Goal: Book appointment/travel/reservation

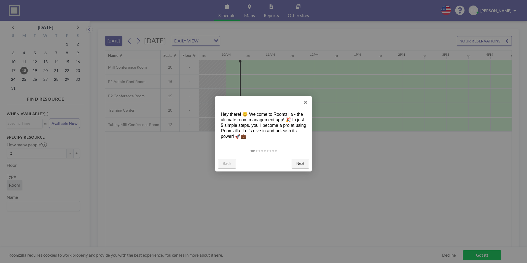
scroll to position [0, 419]
click at [306, 164] on link "Next" at bounding box center [300, 164] width 17 height 10
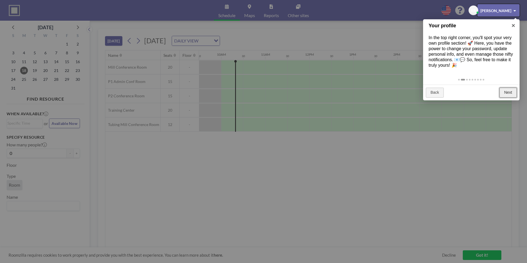
click at [514, 92] on link "Next" at bounding box center [508, 93] width 17 height 10
click at [514, 92] on div at bounding box center [263, 131] width 527 height 263
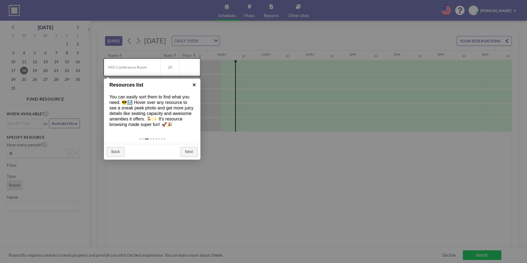
click at [194, 85] on link "×" at bounding box center [194, 85] width 12 height 12
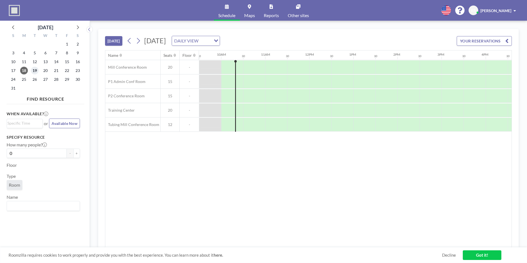
click at [35, 70] on span "19" at bounding box center [35, 71] width 8 height 8
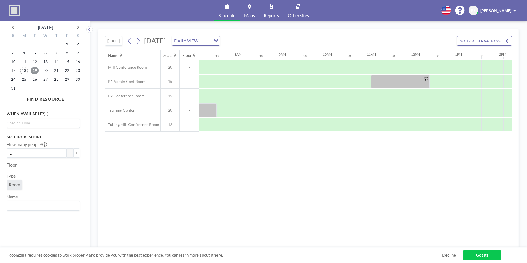
scroll to position [0, 331]
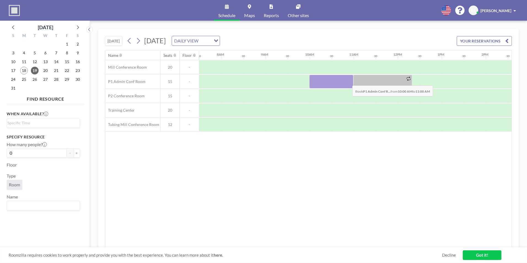
drag, startPoint x: 312, startPoint y: 81, endPoint x: 348, endPoint y: 81, distance: 36.1
click at [348, 81] on div at bounding box center [331, 82] width 44 height 14
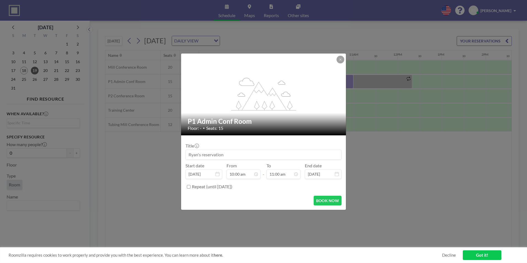
click at [282, 156] on input at bounding box center [264, 154] width 156 height 9
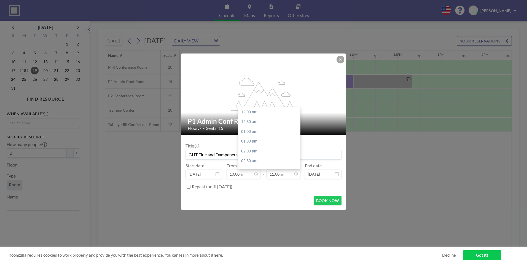
scroll to position [216, 0]
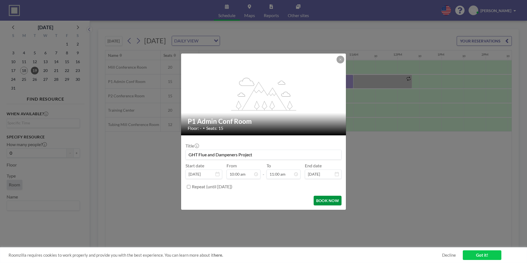
click at [318, 199] on button "BOOK NOW" at bounding box center [328, 201] width 28 height 10
type input "GHT Flue and Dampeners Project"
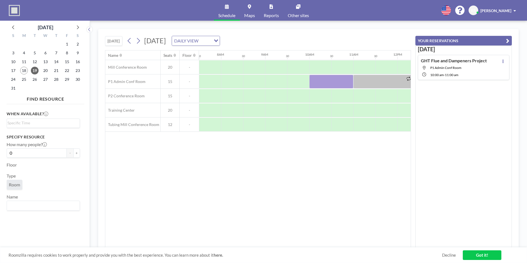
click at [475, 256] on link "Got it!" at bounding box center [482, 255] width 39 height 10
drag, startPoint x: 212, startPoint y: 55, endPoint x: 272, endPoint y: 57, distance: 59.9
click at [272, 57] on div "12AM 30 1AM 30 2AM 30 3AM 30 4AM 30 5AM 30 6AM 30 7AM 30 8AM 30 9AM 30 10AM 30 …" at bounding box center [397, 54] width 1059 height 9
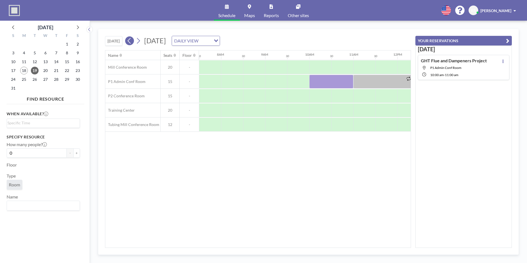
click at [126, 40] on button at bounding box center [129, 40] width 9 height 9
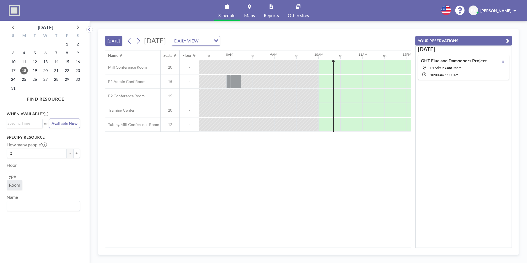
scroll to position [0, 419]
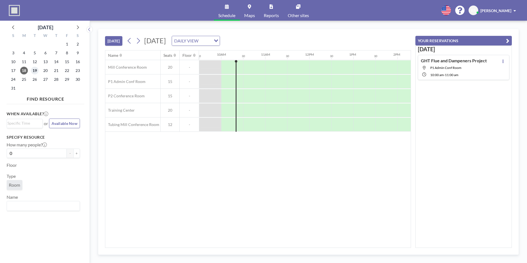
click at [34, 70] on span "19" at bounding box center [35, 71] width 8 height 8
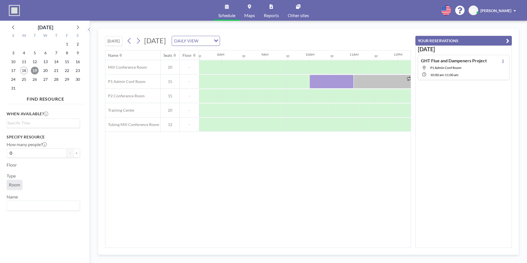
scroll to position [0, 331]
drag, startPoint x: 233, startPoint y: 55, endPoint x: 290, endPoint y: 56, distance: 57.1
click at [290, 56] on div "12AM 30 1AM 30 2AM 30 3AM 30 4AM 30 5AM 30 6AM 30 7AM 30 8AM 30 9AM 30 10AM 30 …" at bounding box center [397, 54] width 1059 height 9
drag, startPoint x: 239, startPoint y: 55, endPoint x: 236, endPoint y: 55, distance: 3.9
click at [236, 55] on div "8AM" at bounding box center [232, 54] width 22 height 9
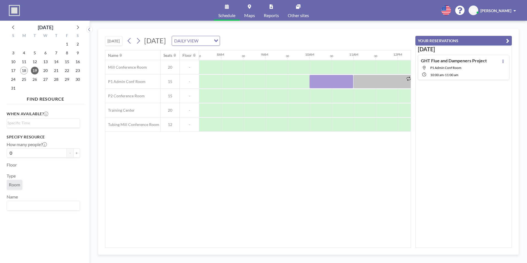
click at [211, 42] on div "DAILY VIEW" at bounding box center [191, 40] width 39 height 8
click at [249, 48] on li "DAILY VIEW" at bounding box center [251, 51] width 47 height 8
drag, startPoint x: 293, startPoint y: 56, endPoint x: 332, endPoint y: 56, distance: 38.6
click at [332, 56] on div "12AM 30 1AM 30 2AM 30 3AM 30 4AM 30 5AM 30 6AM 30 7AM 30 8AM 30 9AM 30 10AM 30 …" at bounding box center [397, 54] width 1059 height 9
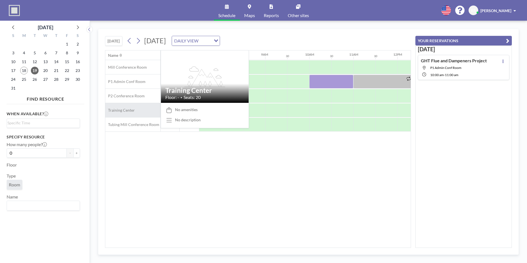
click at [134, 113] on div "Training Center" at bounding box center [132, 110] width 55 height 14
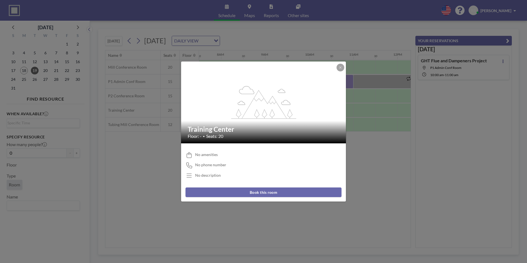
click at [264, 194] on button "Book this room" at bounding box center [264, 193] width 156 height 10
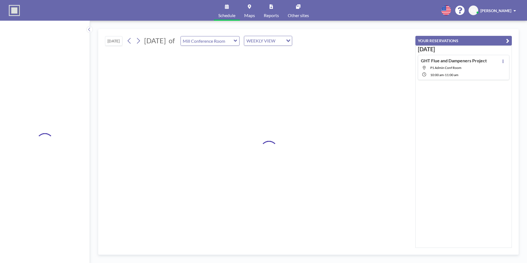
type input "Training Center"
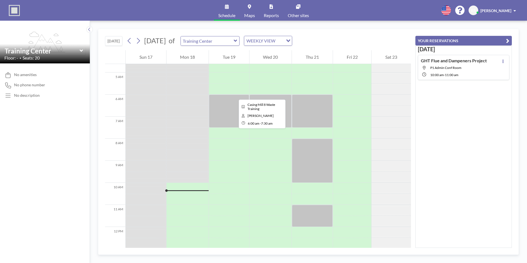
scroll to position [99, 0]
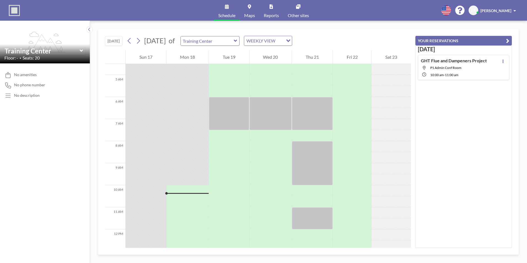
click at [194, 103] on div at bounding box center [188, 102] width 42 height 11
click at [237, 40] on icon at bounding box center [235, 41] width 3 height 2
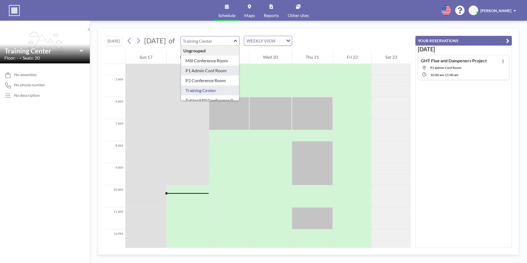
type input "P1 Admin Conf Room"
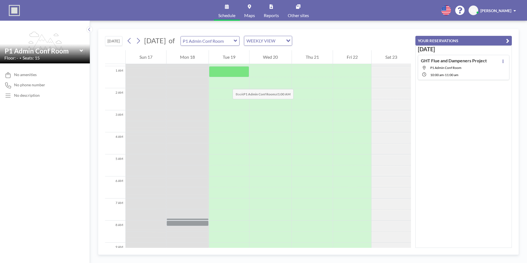
scroll to position [0, 0]
